Goal: Register for event/course

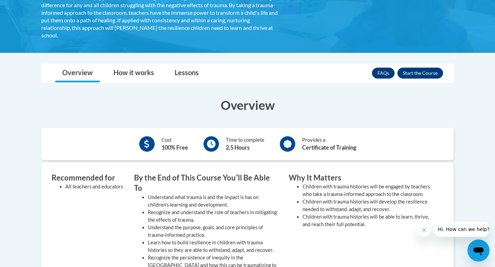
scroll to position [199, 0]
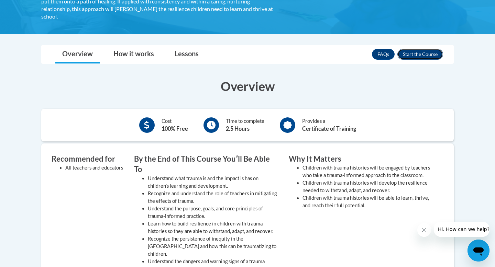
click at [421, 57] on button "Enroll" at bounding box center [420, 54] width 46 height 11
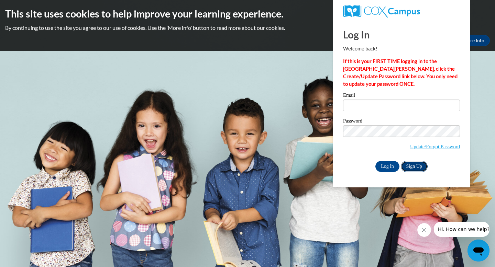
click at [411, 168] on link "Sign Up" at bounding box center [414, 166] width 27 height 11
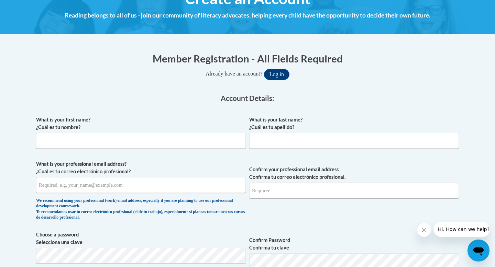
scroll to position [97, 0]
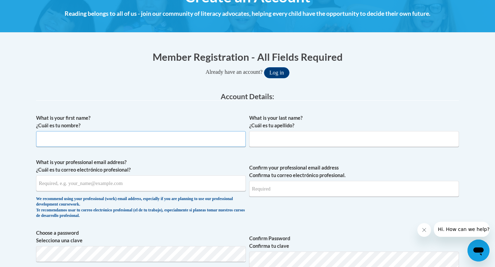
click at [225, 139] on input "What is your first name? ¿Cuál es tu nombre?" at bounding box center [141, 139] width 210 height 16
type input "Khushi"
click at [342, 142] on input "What is your last name? ¿Cuál es tu apellido?" at bounding box center [354, 139] width 210 height 16
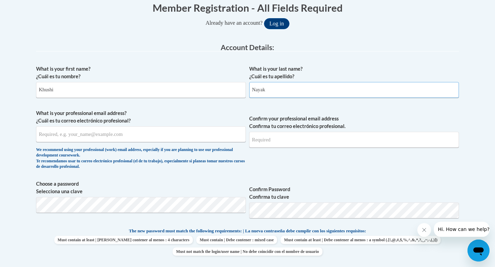
scroll to position [147, 0]
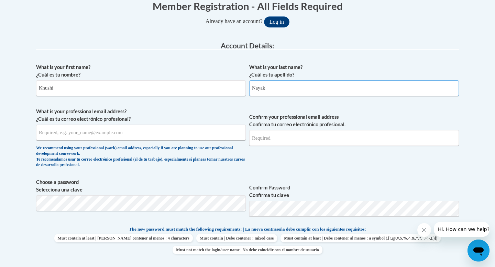
type input "Nayak"
click at [149, 134] on input "What is your professional email address? ¿Cuál es tu correo electrónico profesi…" at bounding box center [141, 133] width 210 height 16
type input "khushinayak7777@gmail.com"
click at [266, 140] on input "Confirm your professional email address Confirma tu correo electrónico profesio…" at bounding box center [354, 138] width 210 height 16
type input "khushinayak7777@gmail.com"
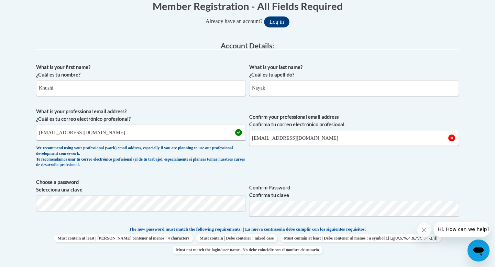
click at [261, 159] on span "Confirm your professional email address Confirma tu correo electrónico profesio…" at bounding box center [354, 140] width 210 height 64
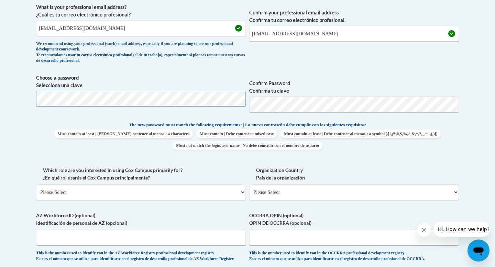
scroll to position [253, 0]
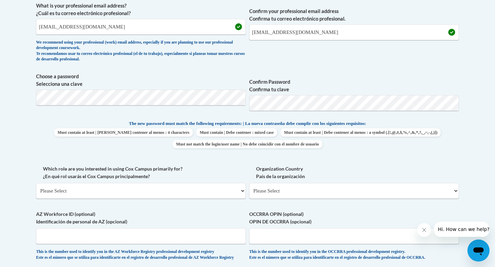
click at [363, 88] on label "Confirm Password Confirma tu clave" at bounding box center [354, 85] width 210 height 15
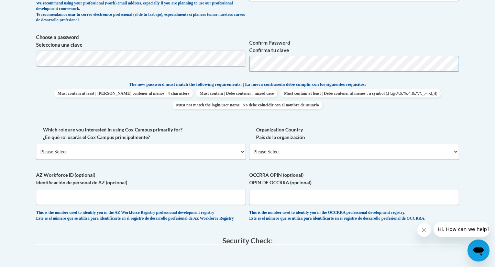
scroll to position [318, 0]
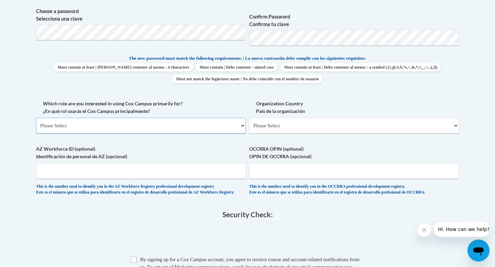
click at [167, 125] on select "Please Select College/University | Colegio/Universidad Community/Nonprofit Part…" at bounding box center [141, 126] width 210 height 16
select select "fbf2d438-af2f-41f8-98f1-81c410e29de3"
click at [36, 118] on select "Please Select College/University | Colegio/Universidad Community/Nonprofit Part…" at bounding box center [141, 126] width 210 height 16
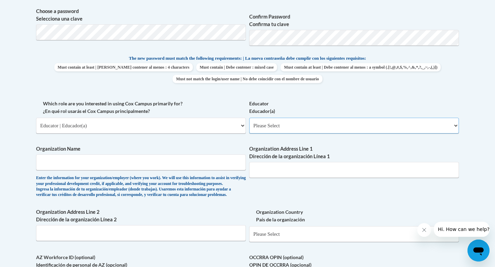
click at [279, 126] on select "Please Select Early Learning/Daycare Teacher/Family Home Care Provider | Maestr…" at bounding box center [354, 126] width 210 height 16
click at [131, 166] on input "Organization Name" at bounding box center [141, 163] width 210 height 16
click at [334, 132] on select "Please Select Early Learning/Daycare Teacher/Family Home Care Provider | Maestr…" at bounding box center [354, 126] width 210 height 16
select select "8e40623d-54d0-45cd-9f92-5df65cd3f8cf"
click at [249, 118] on select "Please Select Early Learning/Daycare Teacher/Family Home Care Provider | Maestr…" at bounding box center [354, 126] width 210 height 16
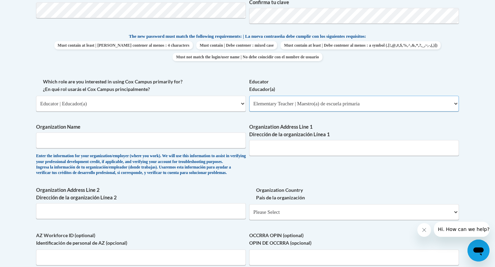
scroll to position [341, 0]
click at [373, 102] on select "Please Select Early Learning/Daycare Teacher/Family Home Care Provider | Maestr…" at bounding box center [354, 103] width 210 height 16
click at [249, 95] on select "Please Select Early Learning/Daycare Teacher/Family Home Care Provider | Maestr…" at bounding box center [354, 103] width 210 height 16
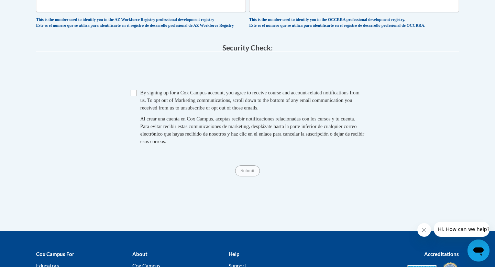
scroll to position [595, 0]
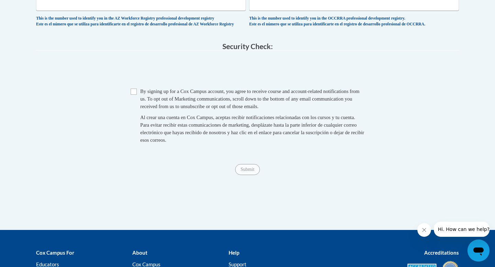
click at [150, 127] on div "By signing up for a Cox Campus account, you agree to receive course and account…" at bounding box center [252, 118] width 224 height 60
click at [134, 112] on span "Checkbox By signing up for a Cox Campus account, you agree to receive course an…" at bounding box center [248, 119] width 234 height 63
click at [137, 108] on span "Checkbox By signing up for a Cox Campus account, you agree to receive course an…" at bounding box center [248, 119] width 234 height 63
click at [136, 112] on span "Checkbox By signing up for a Cox Campus account, you agree to receive course an…" at bounding box center [248, 119] width 234 height 63
click at [134, 95] on input "Checkbox" at bounding box center [134, 92] width 6 height 6
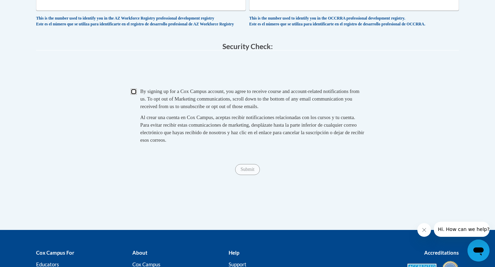
checkbox input "true"
click at [253, 175] on input "Submit" at bounding box center [247, 169] width 25 height 11
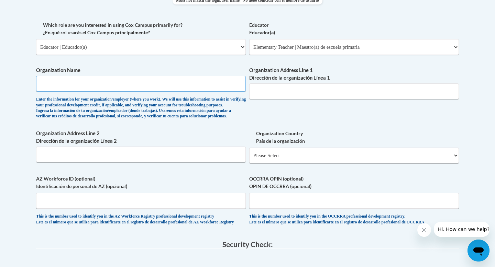
scroll to position [396, 0]
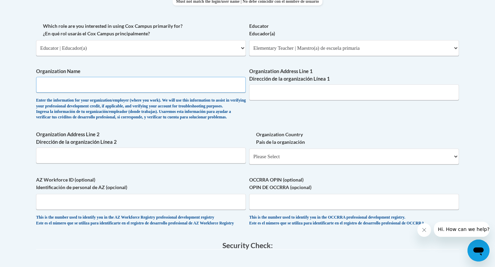
click at [172, 86] on input "Organization Name" at bounding box center [141, 85] width 210 height 16
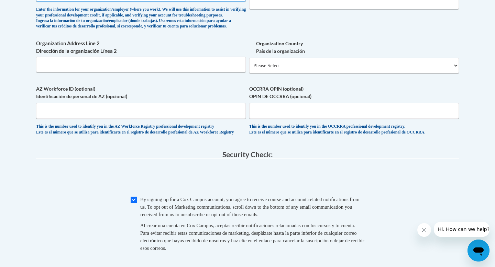
scroll to position [538, 0]
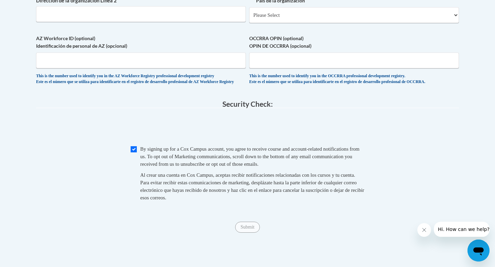
type input "Teach for America"
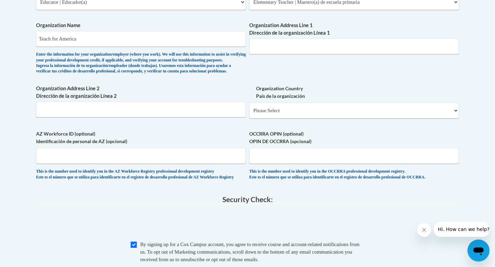
scroll to position [441, 0]
click at [159, 118] on input "Organization Address Line 2 Dirección de la organización Línea 2" at bounding box center [141, 110] width 210 height 16
click at [175, 45] on input "Teach for America" at bounding box center [141, 40] width 210 height 16
click at [176, 42] on input "Teach for America" at bounding box center [141, 40] width 210 height 16
click at [165, 118] on input "Organization Address Line 2 Dirección de la organización Línea 2" at bounding box center [141, 110] width 210 height 16
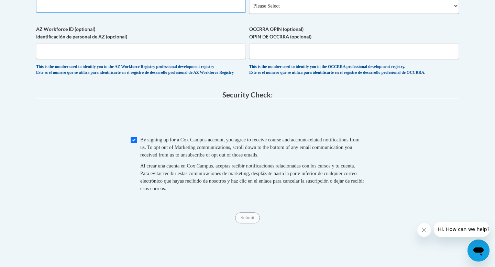
scroll to position [548, 0]
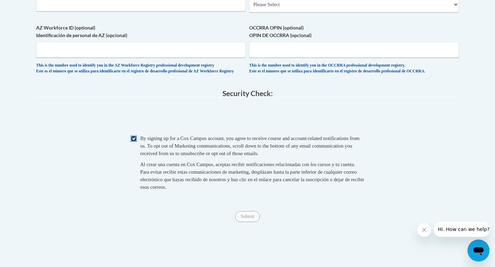
click at [135, 142] on input "Checkbox" at bounding box center [134, 139] width 6 height 6
checkbox input "true"
click at [244, 222] on input "Submit" at bounding box center [247, 216] width 25 height 11
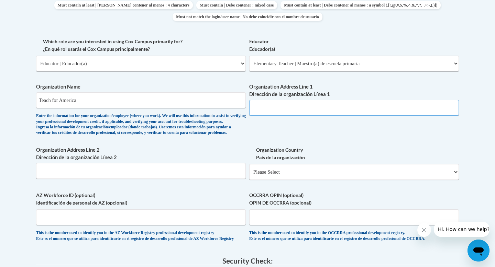
scroll to position [371, 0]
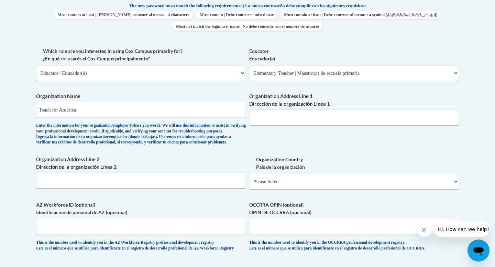
click at [274, 126] on div "Organization Address Line 1 Dirección de la organización Línea 1" at bounding box center [354, 112] width 210 height 38
click at [276, 115] on input "Organization Address Line 1 Dirección de la organización Línea 1" at bounding box center [354, 118] width 210 height 16
paste input "25 Broadway, 12th Floor, New York, NY 10004"
type input "25 Broadway, 12th Floor, New York, NY 10004"
click at [294, 138] on div "What is your first name? ¿Cuál es tu nombre? Khushi What is your last name? ¿Cu…" at bounding box center [247, 47] width 422 height 422
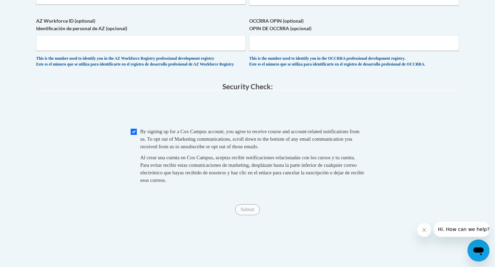
scroll to position [604, 0]
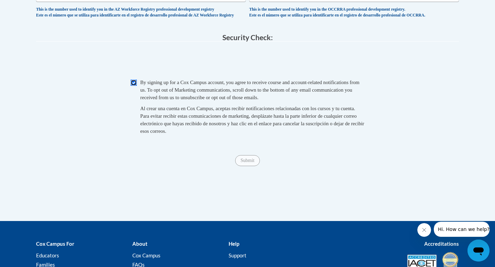
click at [134, 86] on input "Checkbox" at bounding box center [134, 83] width 6 height 6
checkbox input "false"
click at [255, 166] on input "Submit" at bounding box center [247, 160] width 25 height 11
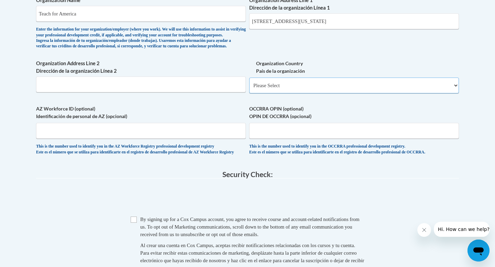
scroll to position [462, 0]
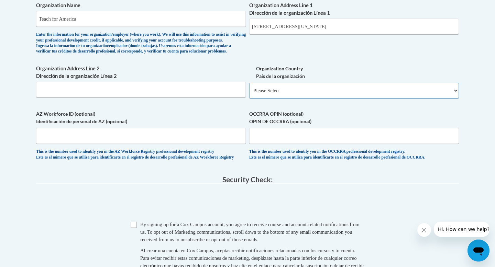
click at [293, 99] on select "Please Select United States | Estados Unidos Outside of the United States | Fue…" at bounding box center [354, 91] width 210 height 16
select select "ad49bcad-a171-4b2e-b99c-48b446064914"
click at [249, 94] on select "Please Select United States | Estados Unidos Outside of the United States | Fue…" at bounding box center [354, 91] width 210 height 16
select select
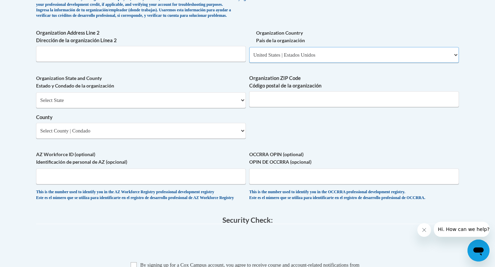
scroll to position [498, 0]
click at [234, 108] on select "Select State Alabama Alaska Arizona Arkansas California Colorado Connecticut De…" at bounding box center [141, 100] width 210 height 16
select select "New York"
click at [36, 103] on select "Select State Alabama Alaska Arizona Arkansas California Colorado Connecticut De…" at bounding box center [141, 100] width 210 height 16
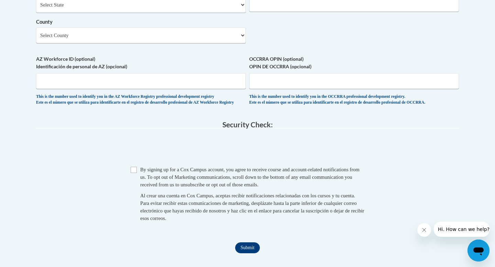
scroll to position [601, 0]
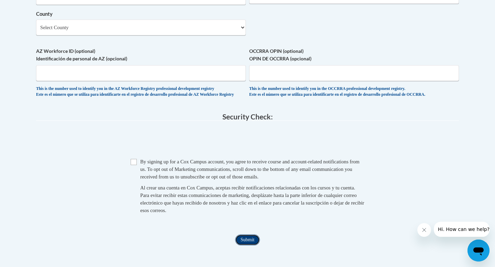
click at [250, 246] on input "Submit" at bounding box center [247, 240] width 25 height 11
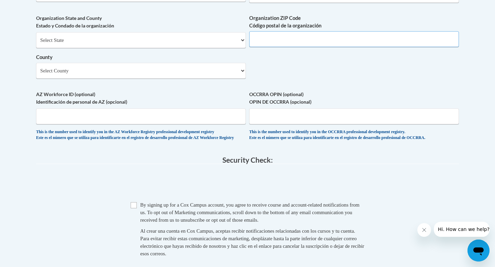
scroll to position [524, 0]
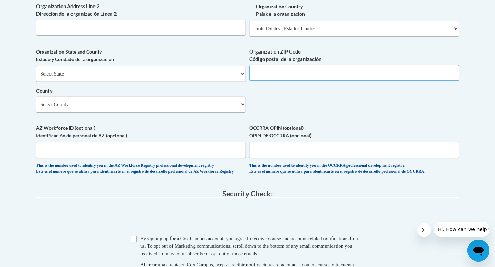
click at [277, 81] on input "Organization ZIP Code Código postal de la organización" at bounding box center [354, 73] width 210 height 16
type input "10004"
click at [213, 112] on select "Select County Albany Allegany Bronx Broome Cattaraugus Cayuga Chautauqua Chemun…" at bounding box center [141, 105] width 210 height 16
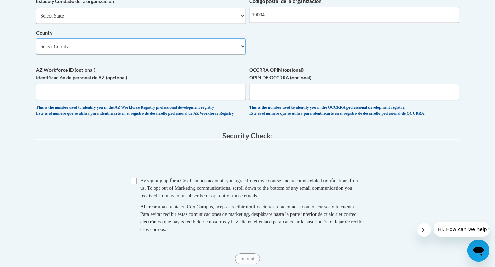
scroll to position [583, 0]
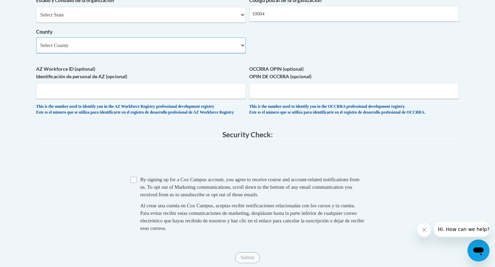
click at [211, 53] on select "Select County Albany Allegany Bronx Broome Cattaraugus Cayuga Chautauqua Chemun…" at bounding box center [141, 45] width 210 height 16
select select "New York"
click at [36, 48] on select "Select County Albany Allegany Bronx Broome Cattaraugus Cayuga Chautauqua Chemun…" at bounding box center [141, 45] width 210 height 16
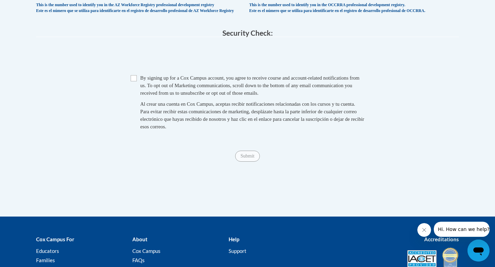
scroll to position [691, 0]
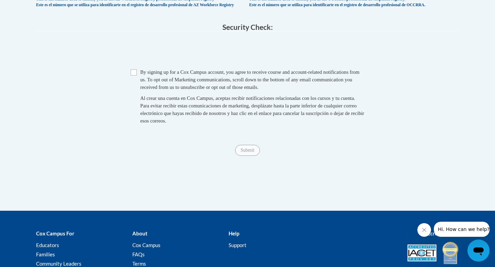
click at [150, 90] on span "By signing up for a Cox Campus account, you agree to receive course and account…" at bounding box center [249, 79] width 219 height 21
click at [136, 76] on input "Checkbox" at bounding box center [134, 72] width 6 height 6
checkbox input "true"
click at [244, 156] on input "Submit" at bounding box center [247, 150] width 25 height 11
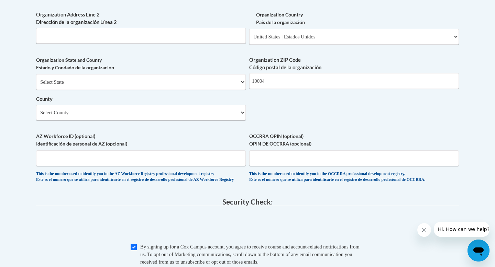
scroll to position [520, 0]
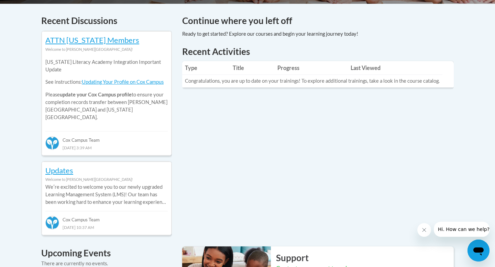
scroll to position [289, 0]
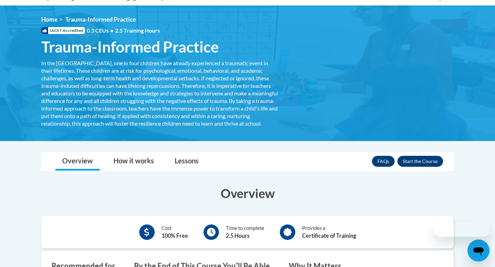
scroll to position [84, 0]
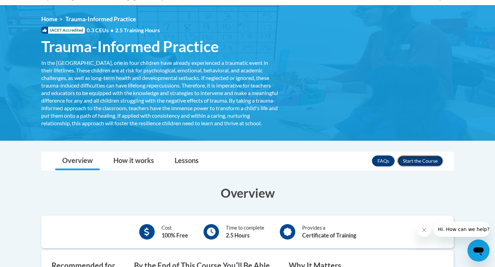
click at [415, 167] on button "Enroll" at bounding box center [420, 161] width 46 height 11
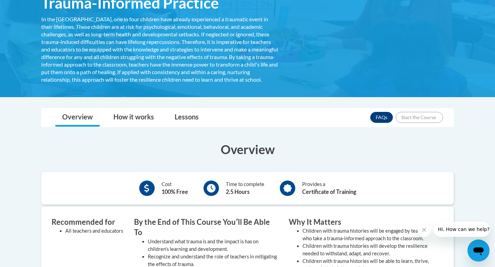
scroll to position [131, 0]
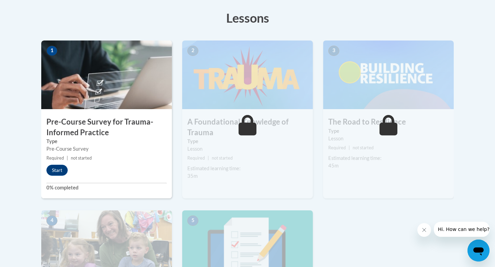
scroll to position [168, 0]
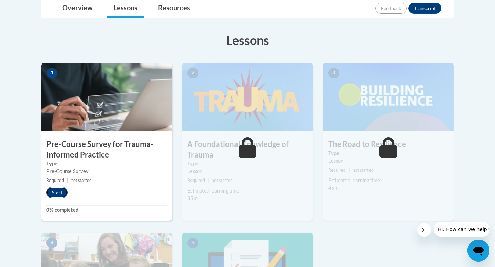
click at [61, 194] on button "Start" at bounding box center [56, 192] width 21 height 11
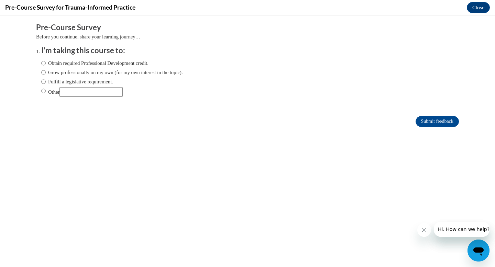
scroll to position [0, 0]
click at [94, 82] on label "Fulfill a legislative requirement." at bounding box center [77, 82] width 72 height 8
click at [46, 82] on input "Fulfill a legislative requirement." at bounding box center [43, 82] width 4 height 8
radio input "true"
click at [440, 122] on input "Submit feedback" at bounding box center [436, 121] width 43 height 11
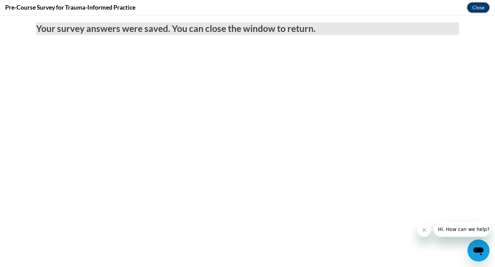
click at [473, 9] on button "Close" at bounding box center [477, 7] width 23 height 11
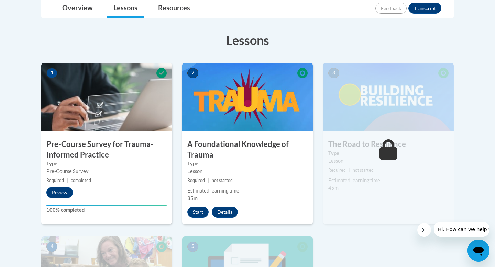
click at [424, 230] on icon "Close message from company" at bounding box center [423, 229] width 5 height 5
click at [200, 213] on button "Start" at bounding box center [197, 212] width 21 height 11
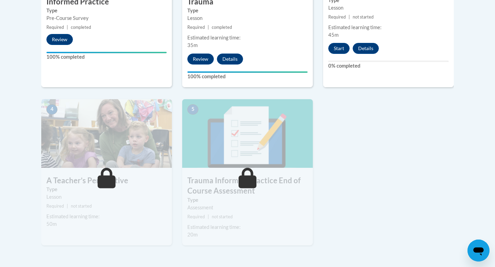
scroll to position [330, 0]
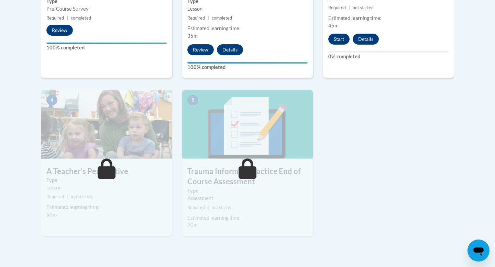
click at [332, 37] on button "Start" at bounding box center [338, 39] width 21 height 11
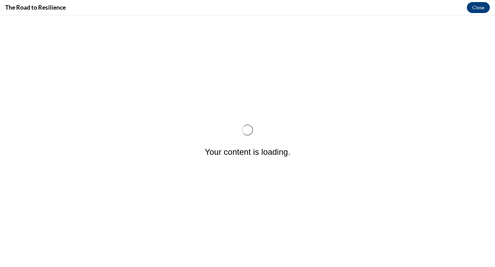
scroll to position [0, 0]
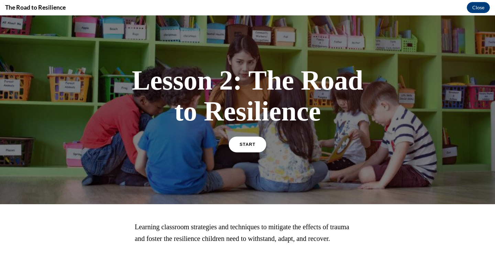
click at [256, 140] on link "START" at bounding box center [246, 145] width 37 height 16
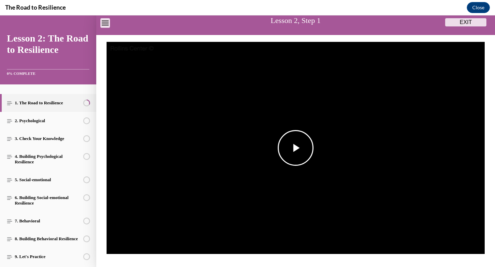
click at [295, 148] on span "Video player" at bounding box center [295, 148] width 0 height 0
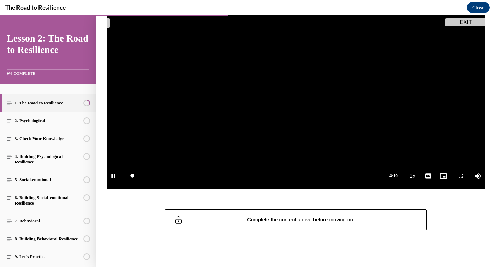
scroll to position [115, 0]
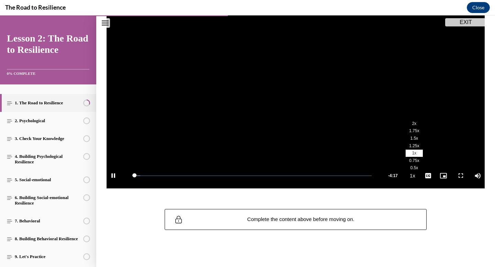
click at [412, 125] on span "2x" at bounding box center [414, 123] width 4 height 5
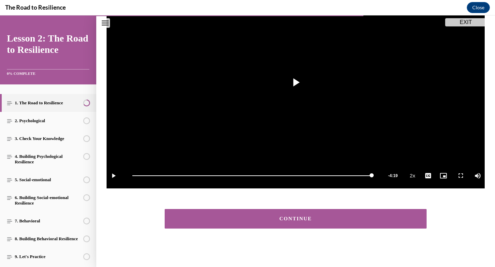
click at [396, 214] on button "CONTINUE" at bounding box center [296, 219] width 262 height 20
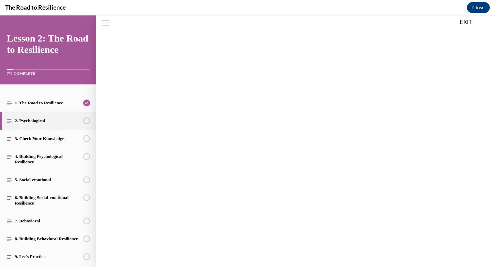
scroll to position [21, 0]
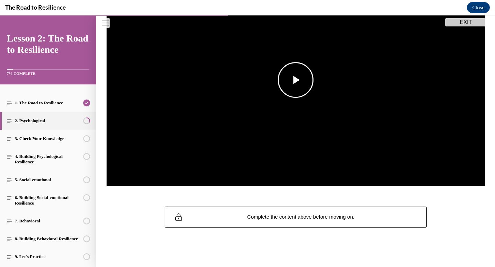
click at [342, 80] on img "Video player" at bounding box center [295, 80] width 378 height 213
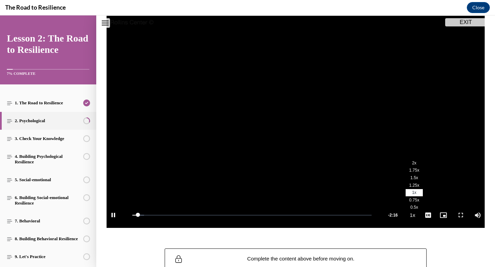
click at [414, 166] on li "2x" at bounding box center [413, 163] width 17 height 8
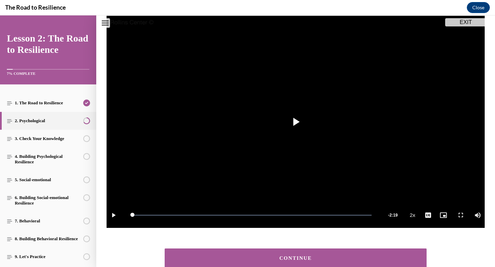
click at [382, 257] on div "CONTINUE" at bounding box center [295, 258] width 240 height 5
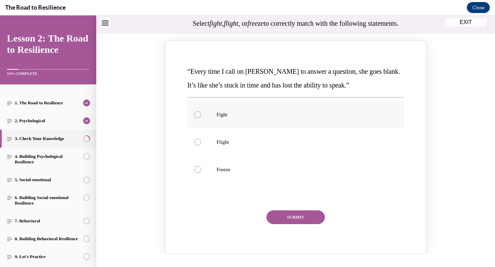
scroll to position [71, 0]
click at [339, 168] on p "Freeze" at bounding box center [301, 169] width 170 height 7
click at [201, 168] on input "Freeze" at bounding box center [197, 169] width 7 height 7
radio input "true"
click at [317, 216] on button "SUBMIT" at bounding box center [295, 217] width 58 height 14
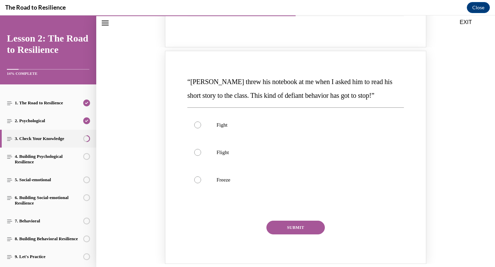
scroll to position [340, 0]
click at [286, 124] on p "Fight" at bounding box center [301, 124] width 170 height 7
click at [201, 124] on input "Fight" at bounding box center [197, 124] width 7 height 7
radio input "true"
click at [306, 225] on button "SUBMIT" at bounding box center [295, 227] width 58 height 14
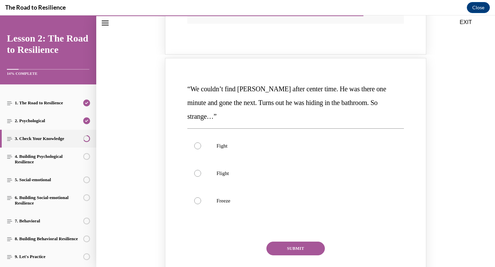
scroll to position [612, 0]
click at [298, 170] on p "Flight" at bounding box center [301, 173] width 170 height 7
click at [201, 170] on input "Flight" at bounding box center [197, 173] width 7 height 7
radio input "true"
click at [301, 241] on button "SUBMIT" at bounding box center [295, 248] width 58 height 14
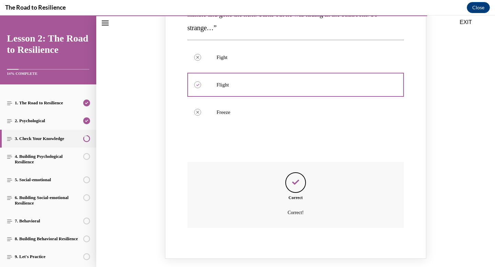
scroll to position [751, 0]
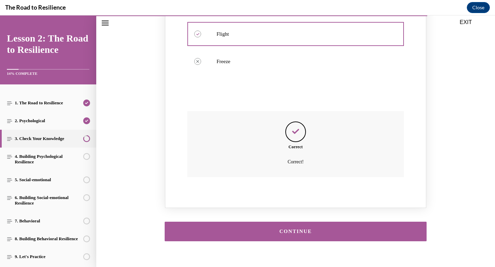
click at [306, 229] on div "CONTINUE" at bounding box center [295, 231] width 240 height 5
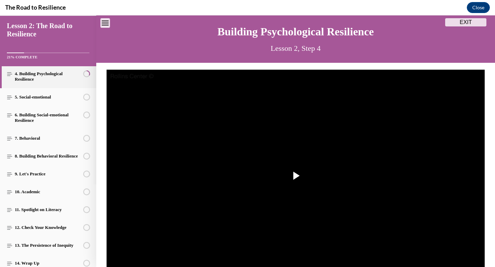
scroll to position [111, 0]
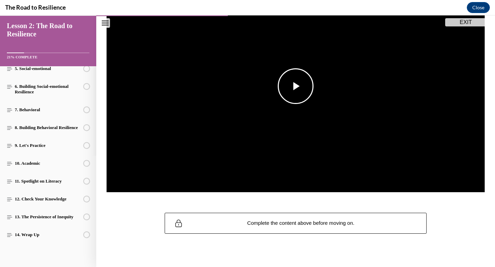
click at [295, 86] on span "Video player" at bounding box center [295, 86] width 0 height 0
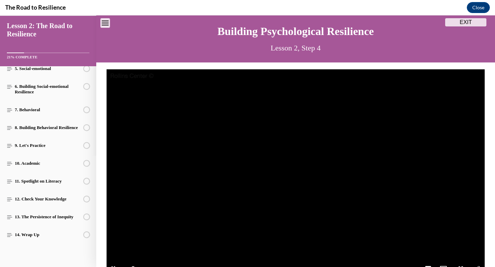
scroll to position [117, 0]
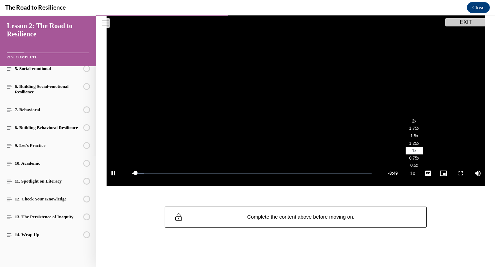
click at [416, 119] on li "2x" at bounding box center [413, 121] width 17 height 8
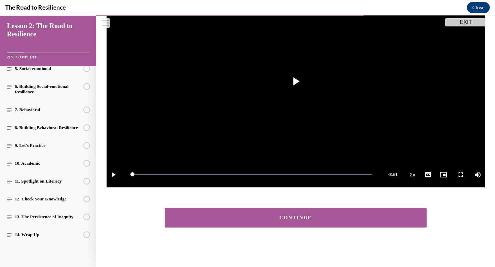
click at [398, 232] on div "CONTINUE" at bounding box center [295, 217] width 398 height 33
click at [387, 219] on div "CONTINUE" at bounding box center [295, 217] width 240 height 5
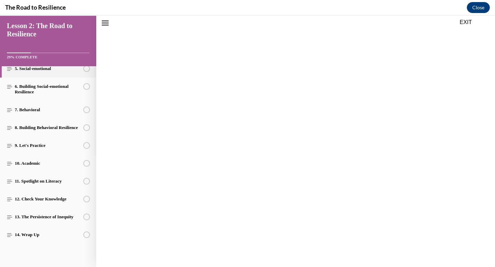
scroll to position [21, 0]
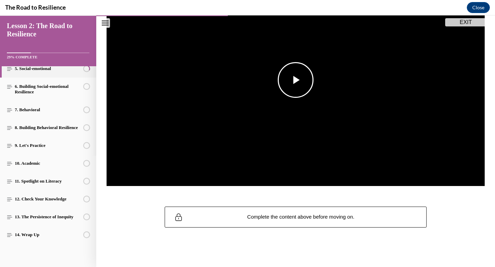
click at [325, 100] on img "Video player" at bounding box center [295, 80] width 378 height 213
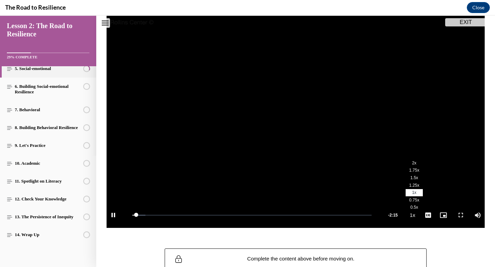
click at [414, 166] on li "2x" at bounding box center [413, 163] width 17 height 8
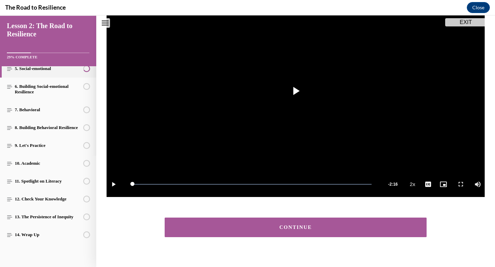
scroll to position [116, 0]
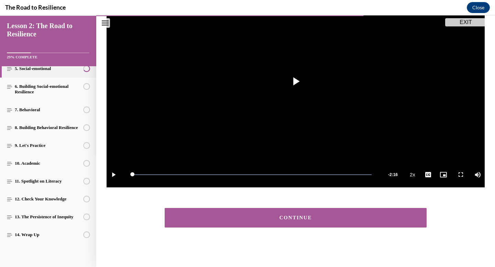
click at [386, 215] on div "CONTINUE" at bounding box center [295, 217] width 240 height 5
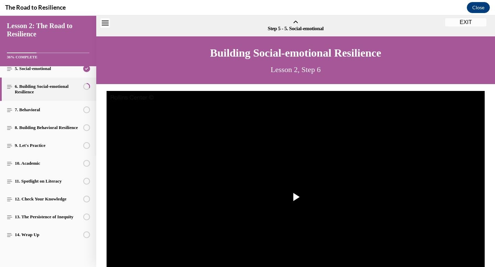
scroll to position [21, 0]
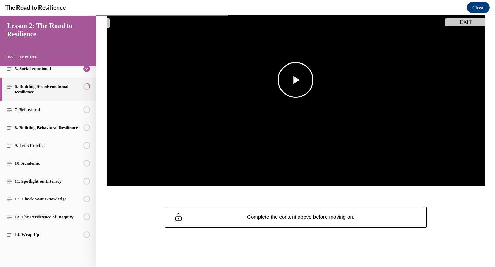
click at [346, 112] on img "Video player" at bounding box center [295, 80] width 378 height 213
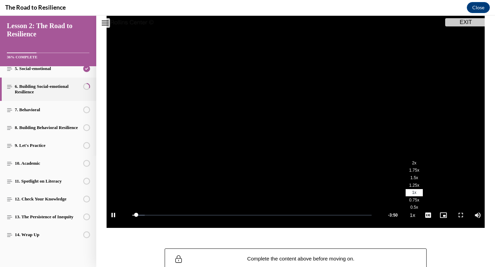
click at [416, 165] on span "2x" at bounding box center [414, 163] width 4 height 5
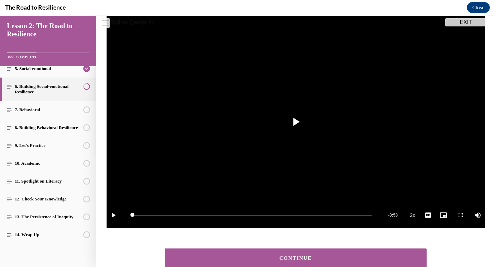
click at [379, 252] on button "CONTINUE" at bounding box center [296, 259] width 262 height 20
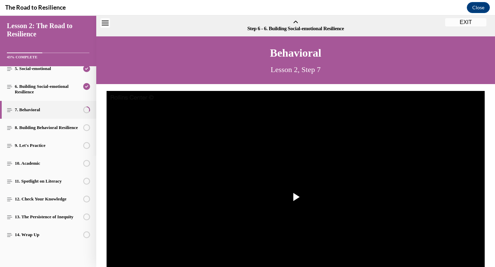
scroll to position [21, 0]
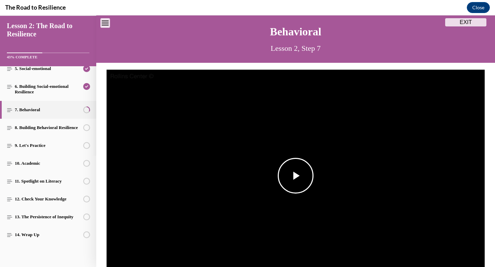
click at [341, 217] on img "Video player" at bounding box center [295, 176] width 378 height 213
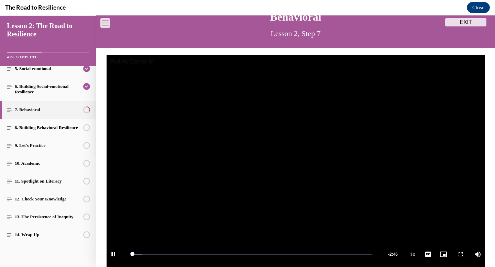
scroll to position [75, 0]
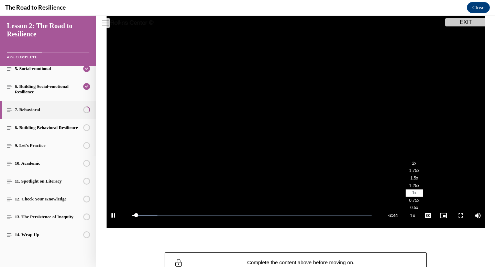
click at [414, 162] on span "2x" at bounding box center [414, 163] width 4 height 5
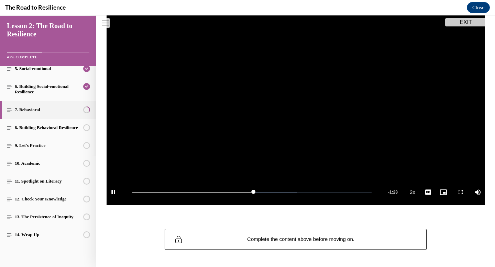
scroll to position [99, 0]
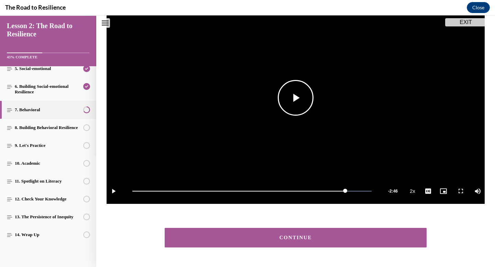
click at [316, 106] on video "Video player" at bounding box center [295, 98] width 378 height 213
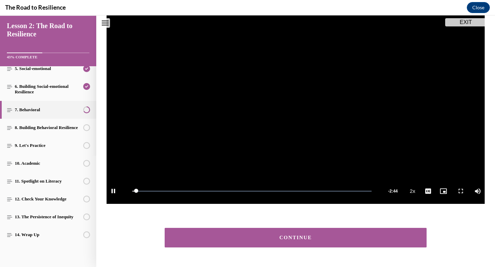
click at [315, 247] on button "CONTINUE" at bounding box center [296, 238] width 262 height 20
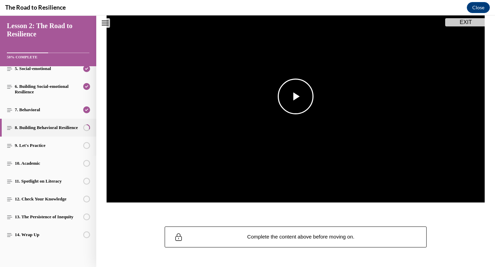
click at [305, 125] on img "Video player" at bounding box center [295, 96] width 378 height 213
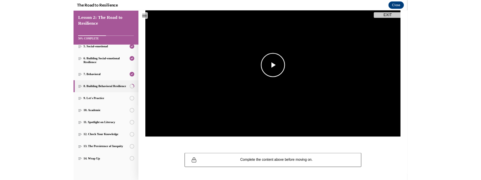
scroll to position [75, 0]
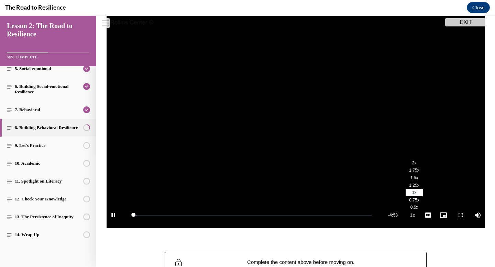
click at [419, 163] on li "2x" at bounding box center [413, 163] width 17 height 8
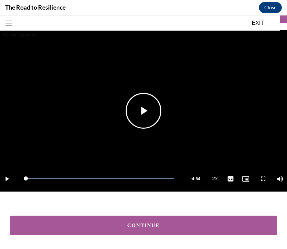
scroll to position [90, 0]
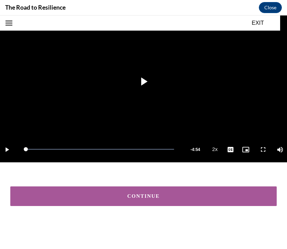
click at [173, 196] on div "CONTINUE" at bounding box center [143, 195] width 245 height 5
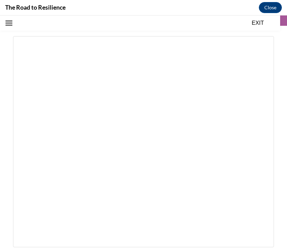
scroll to position [62, 0]
